Goal: Check status

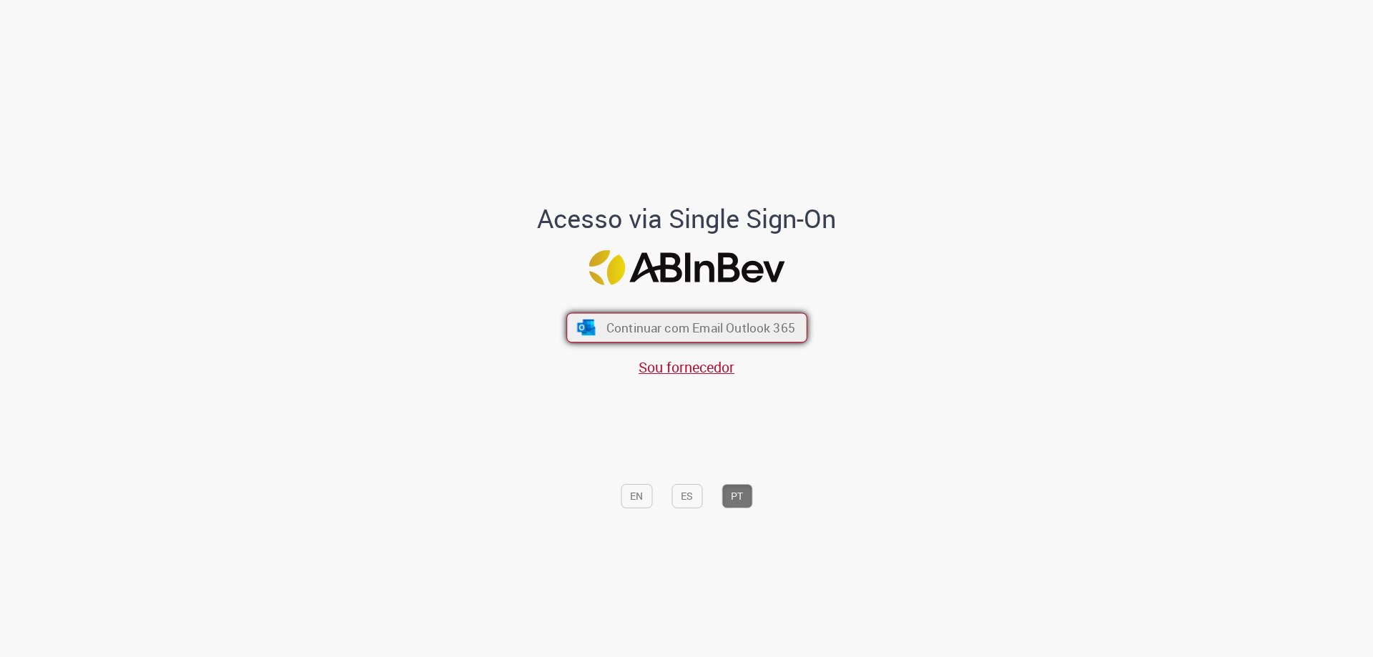
click at [695, 320] on span "Continuar com Email Outlook 365" at bounding box center [700, 328] width 189 height 16
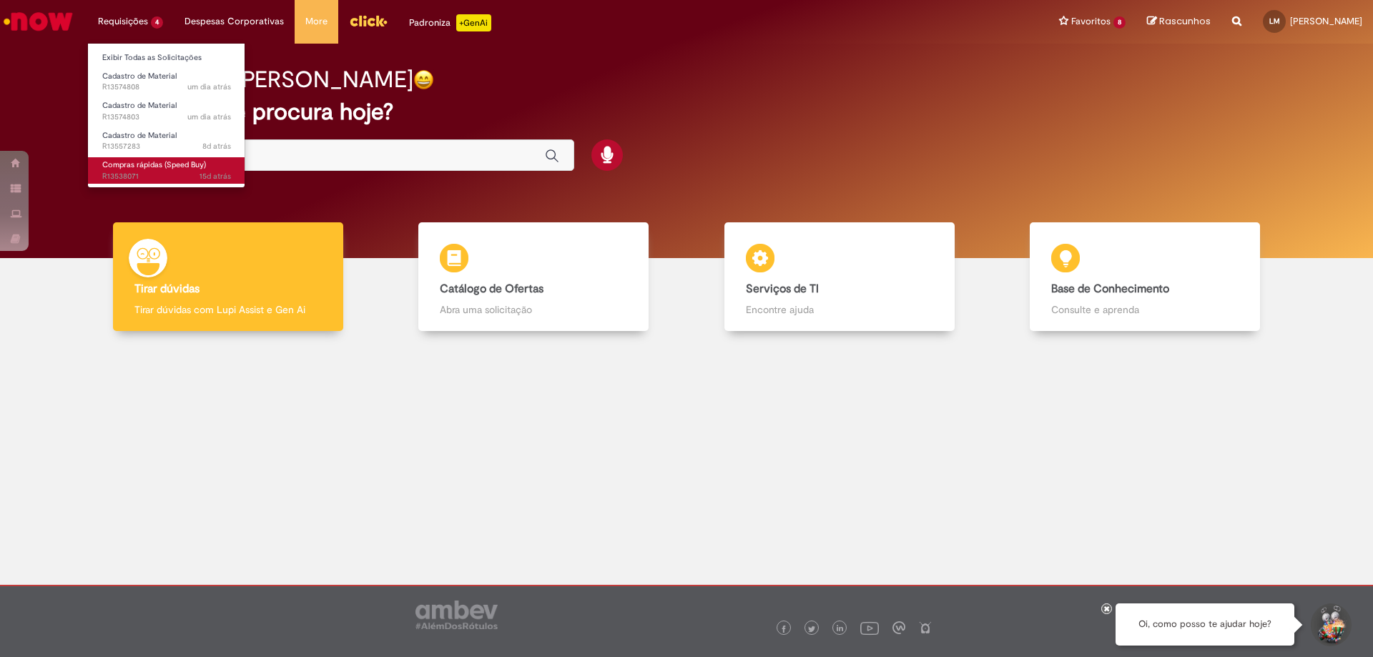
click at [166, 172] on span "15d atrás 15 dias atrás R13538071" at bounding box center [166, 176] width 129 height 11
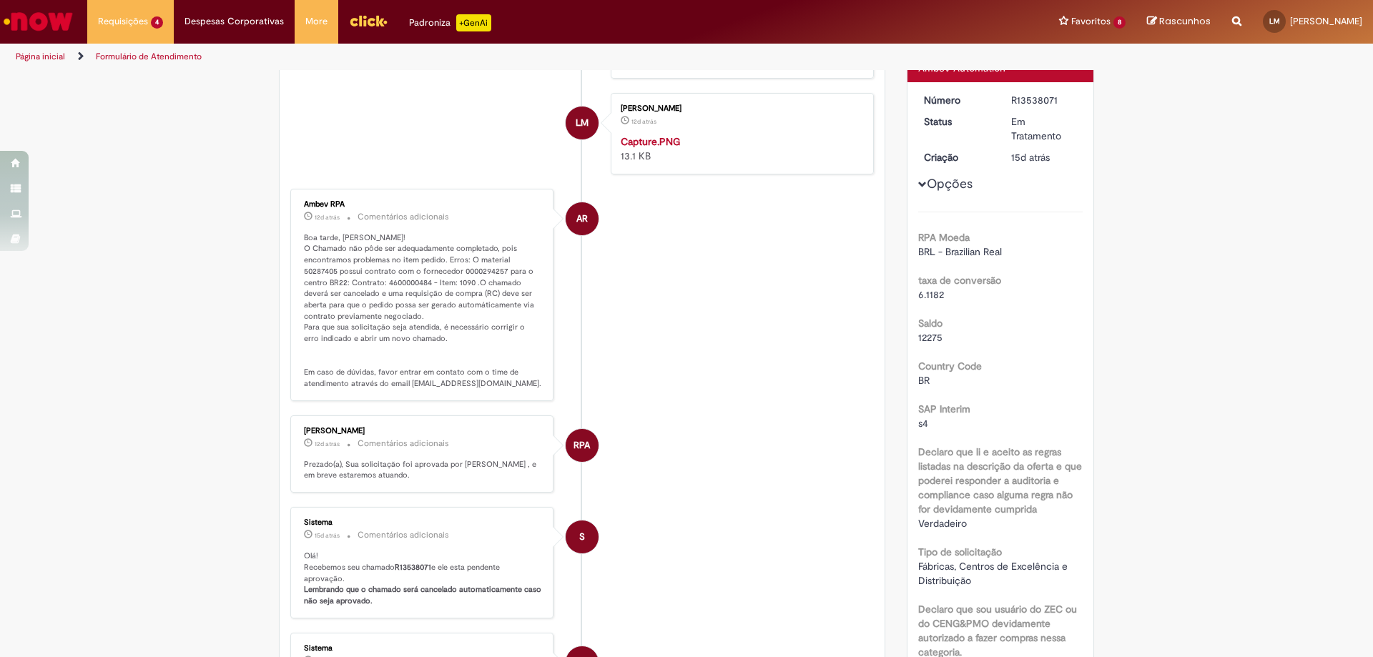
scroll to position [225, 0]
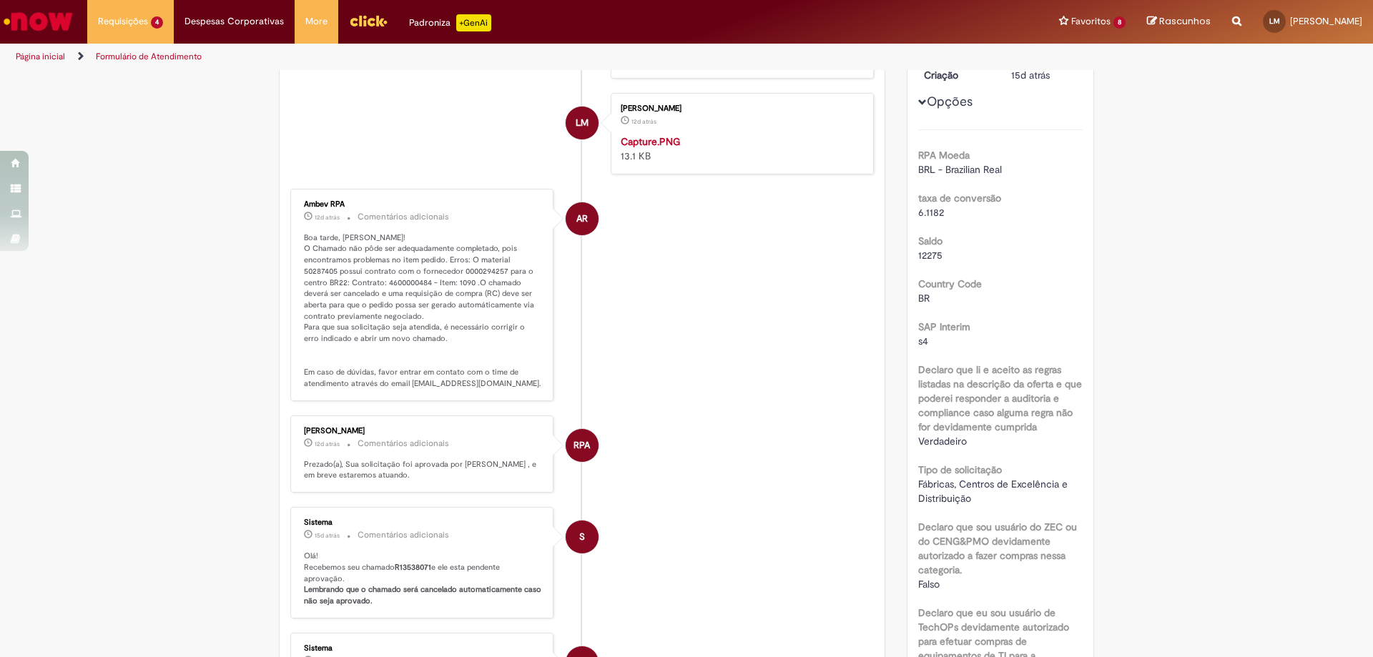
click at [312, 281] on p "Boa tarde, Lucas! O Chamado não pôde ser adequadamente completado, pois encontr…" at bounding box center [423, 310] width 238 height 157
copy p "50287405"
